Goal: Transaction & Acquisition: Purchase product/service

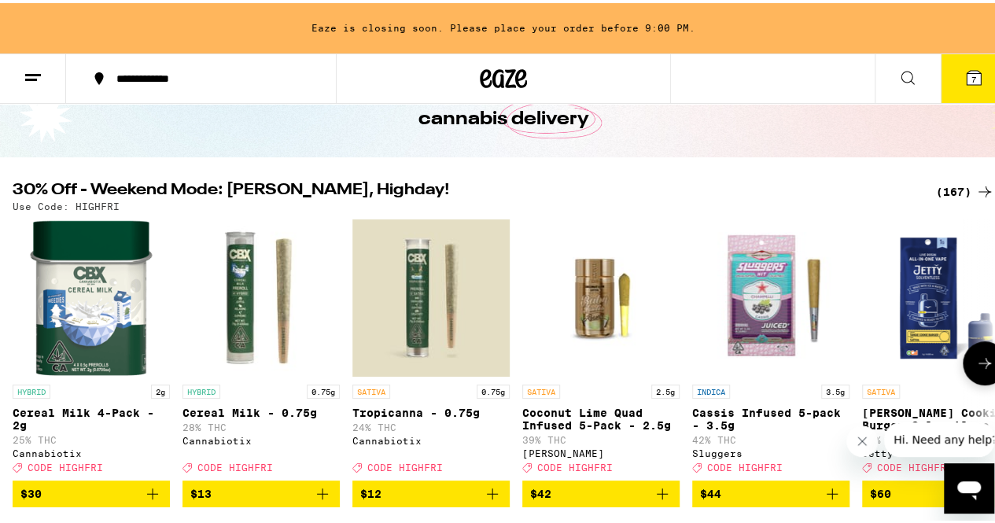
scroll to position [100, 0]
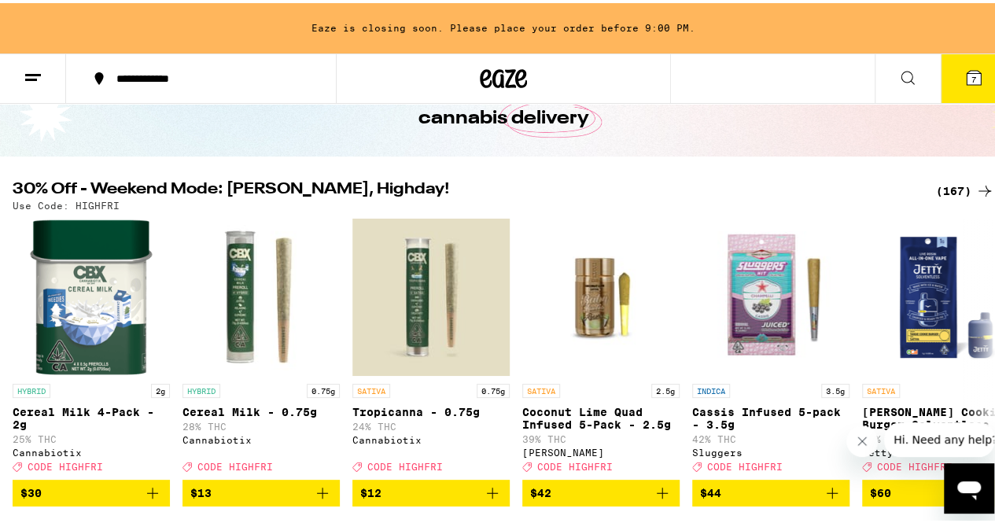
click at [936, 187] on div "(167)" at bounding box center [965, 188] width 58 height 19
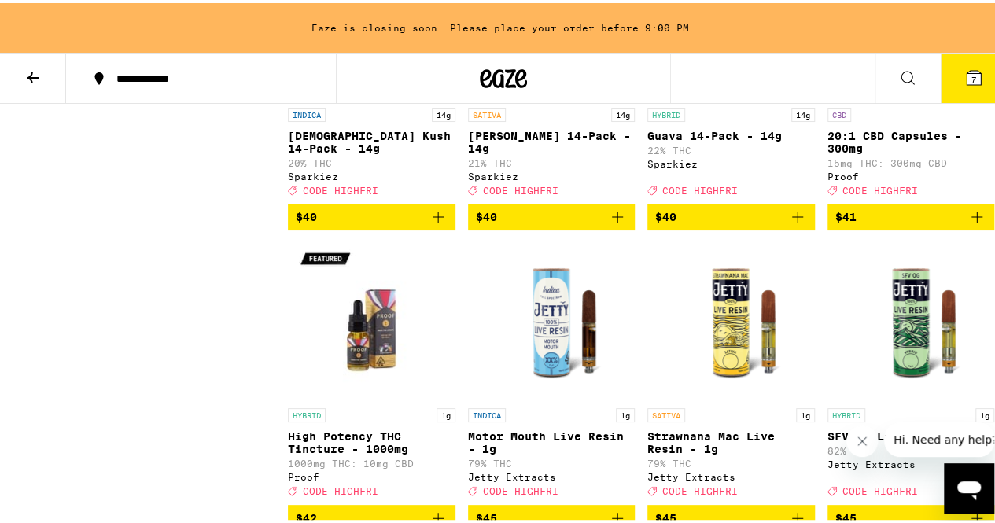
scroll to position [10484, 0]
